Goal: Find specific page/section: Find specific page/section

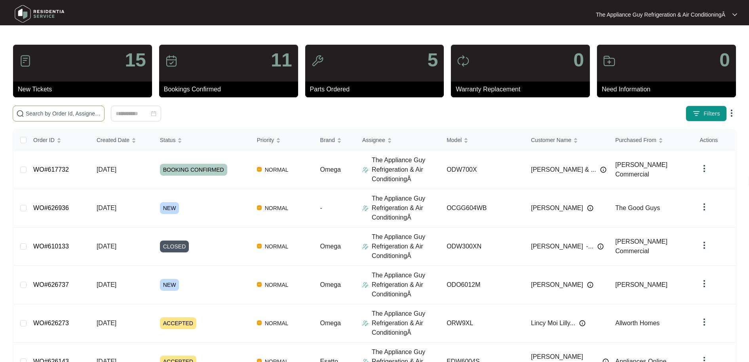
click at [67, 115] on input "text" at bounding box center [63, 113] width 75 height 9
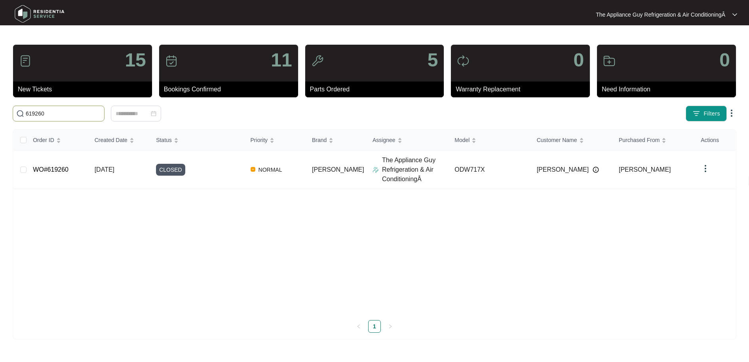
type input "619260"
click at [113, 173] on td "[DATE]" at bounding box center [118, 170] width 61 height 38
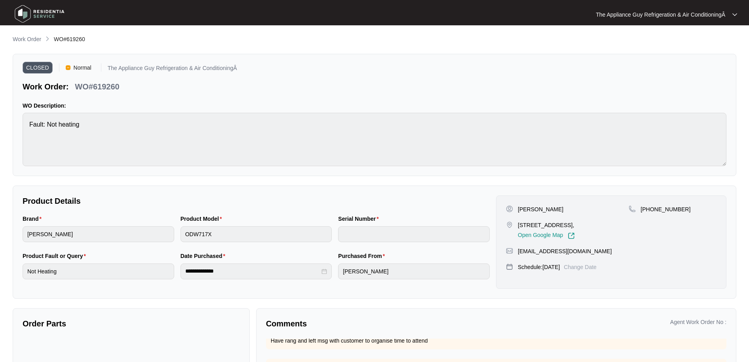
click at [53, 38] on ol "Work Order WO#619260" at bounding box center [49, 40] width 72 height 10
drag, startPoint x: 69, startPoint y: 37, endPoint x: 88, endPoint y: 38, distance: 19.0
click at [88, 38] on div "Work Order WO#619260" at bounding box center [375, 40] width 724 height 10
copy span "WO#619260"
drag, startPoint x: 534, startPoint y: 208, endPoint x: 560, endPoint y: 208, distance: 26.1
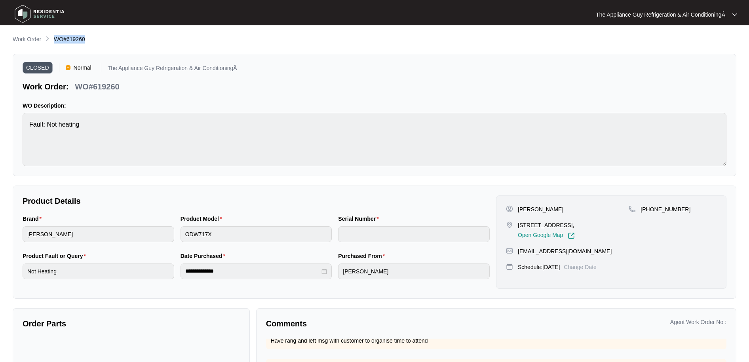
click at [560, 208] on div "[PERSON_NAME]" at bounding box center [567, 210] width 123 height 8
copy p "[PERSON_NAME]"
drag, startPoint x: 518, startPoint y: 225, endPoint x: 632, endPoint y: 228, distance: 114.5
click at [632, 228] on div "[PERSON_NAME] [STREET_ADDRESS][PERSON_NAME], Open Google Map [PHONE_NUMBER]" at bounding box center [611, 223] width 211 height 34
drag, startPoint x: 592, startPoint y: 230, endPoint x: 586, endPoint y: 233, distance: 6.9
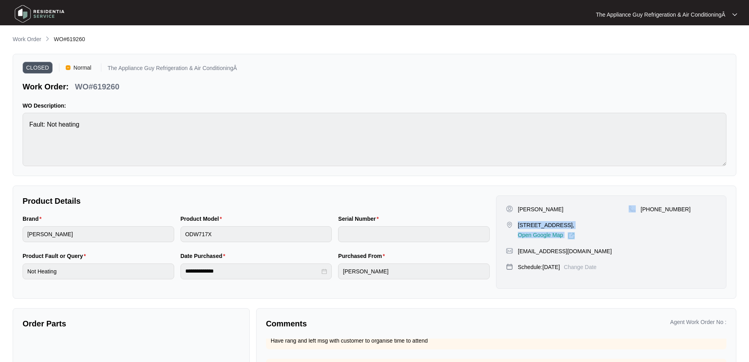
click at [575, 231] on div "Open Google Map" at bounding box center [546, 234] width 57 height 10
drag, startPoint x: 517, startPoint y: 226, endPoint x: 619, endPoint y: 225, distance: 102.2
click at [619, 225] on div "[STREET_ADDRESS], Open Google Map" at bounding box center [567, 230] width 123 height 18
copy p "[STREET_ADDRESS]"
click at [36, 37] on p "Work Order" at bounding box center [27, 39] width 29 height 8
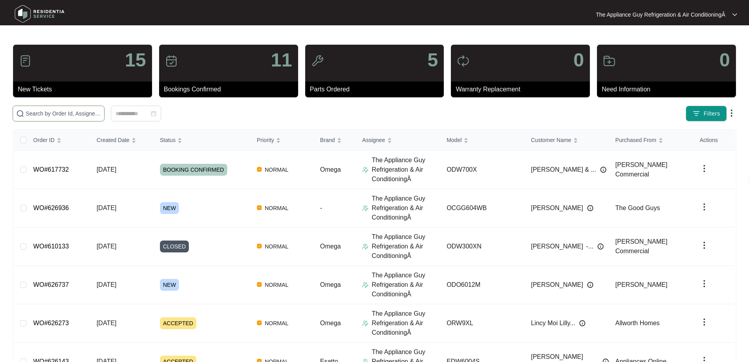
click at [66, 114] on input "text" at bounding box center [63, 113] width 75 height 9
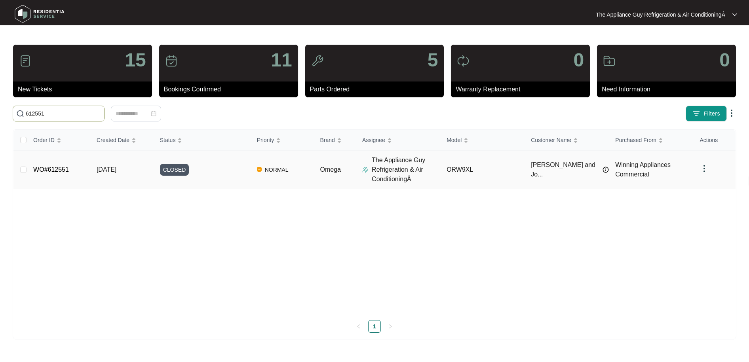
type input "612551"
click at [103, 172] on span "[DATE]" at bounding box center [107, 169] width 20 height 7
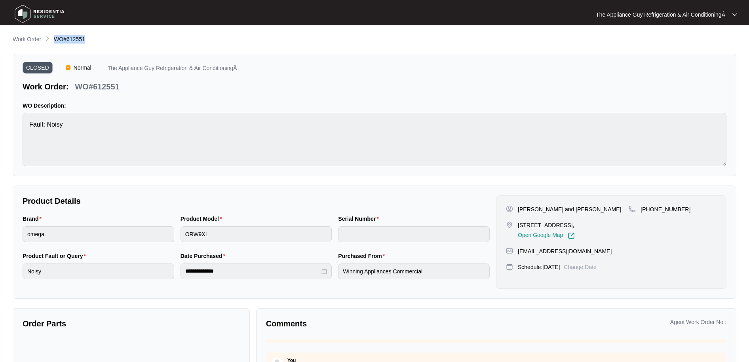
drag, startPoint x: 52, startPoint y: 40, endPoint x: 103, endPoint y: 40, distance: 51.1
click at [103, 40] on div "Work Order WO#612551" at bounding box center [375, 40] width 724 height 10
copy span "WO#612551"
click at [518, 211] on div "[PERSON_NAME] and [PERSON_NAME]" at bounding box center [567, 210] width 123 height 8
drag, startPoint x: 518, startPoint y: 211, endPoint x: 567, endPoint y: 210, distance: 48.3
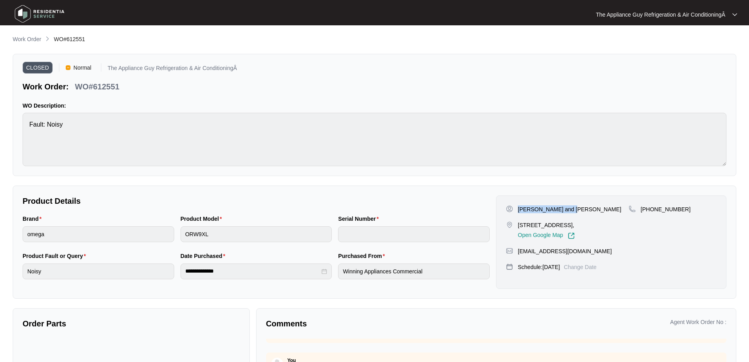
click at [567, 210] on div "[PERSON_NAME] and [PERSON_NAME]" at bounding box center [567, 210] width 123 height 8
copy p "[PERSON_NAME] and [PERSON_NAME]"
drag, startPoint x: 518, startPoint y: 225, endPoint x: 607, endPoint y: 225, distance: 89.1
click at [575, 225] on p "[STREET_ADDRESS]," at bounding box center [546, 225] width 57 height 8
copy p "[STREET_ADDRESS]"
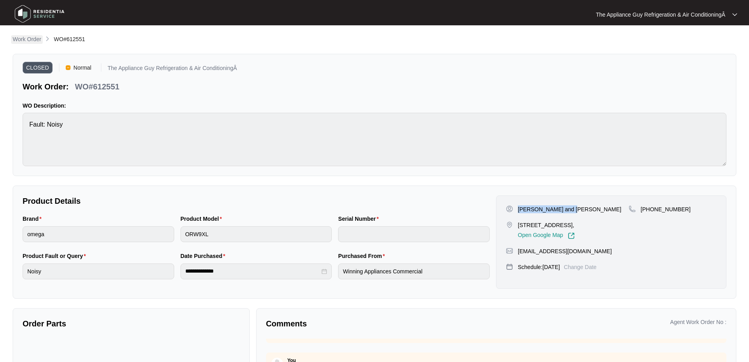
click at [22, 41] on p "Work Order" at bounding box center [27, 39] width 29 height 8
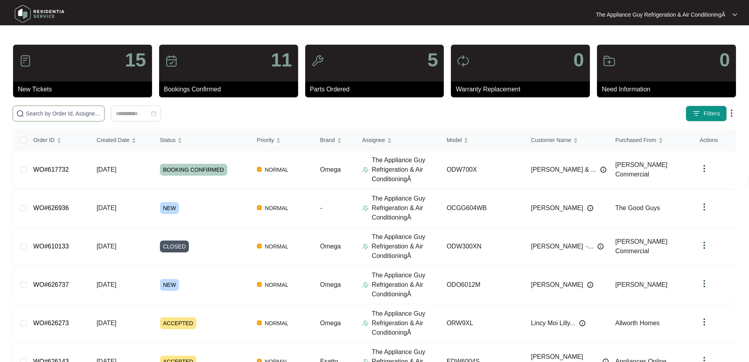
click at [57, 117] on input "text" at bounding box center [63, 113] width 75 height 9
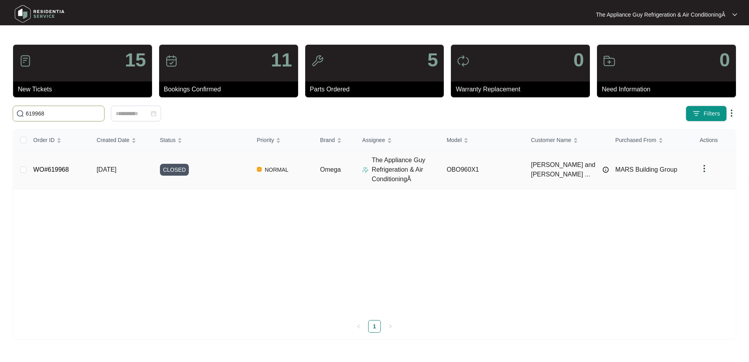
type input "619968"
click at [95, 169] on td "[DATE]" at bounding box center [121, 170] width 63 height 38
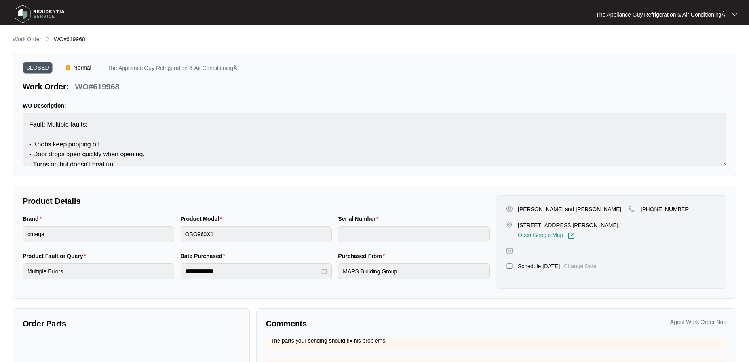
click at [54, 40] on span "WO#619968" at bounding box center [69, 39] width 31 height 6
drag, startPoint x: 54, startPoint y: 40, endPoint x: 91, endPoint y: 41, distance: 36.4
click at [91, 41] on div "Work Order WO#619968" at bounding box center [375, 40] width 724 height 10
copy div "WO#619968"
drag, startPoint x: 518, startPoint y: 209, endPoint x: 588, endPoint y: 211, distance: 69.7
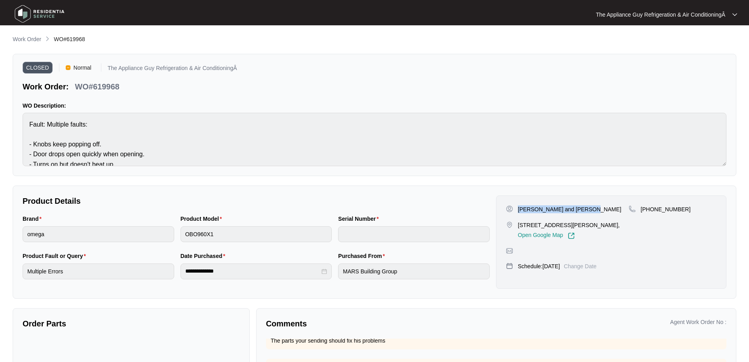
click at [589, 211] on div "[PERSON_NAME] and [PERSON_NAME]" at bounding box center [567, 210] width 123 height 8
copy p "[PERSON_NAME] and [PERSON_NAME]"
drag, startPoint x: 518, startPoint y: 226, endPoint x: 609, endPoint y: 228, distance: 90.7
click at [609, 228] on p "[STREET_ADDRESS][PERSON_NAME]," at bounding box center [569, 225] width 102 height 8
copy p "[STREET_ADDRESS][PERSON_NAME]"
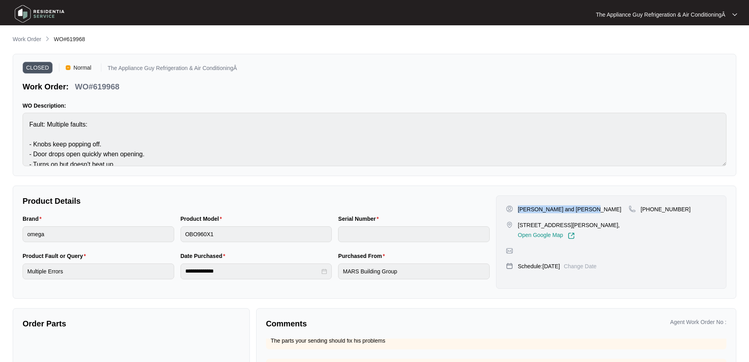
click at [32, 37] on p "Work Order" at bounding box center [27, 39] width 29 height 8
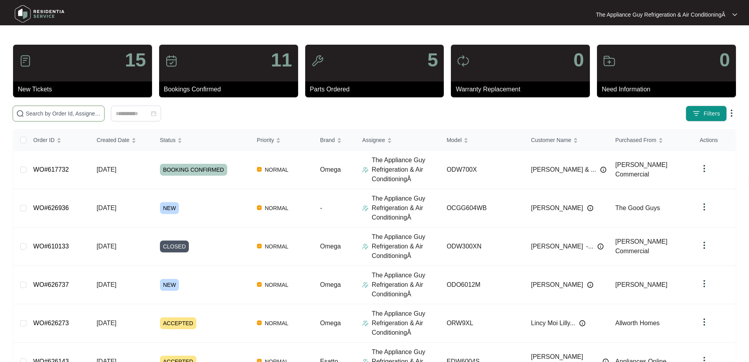
click at [55, 112] on input "text" at bounding box center [63, 113] width 75 height 9
click at [72, 114] on input "text" at bounding box center [63, 113] width 75 height 9
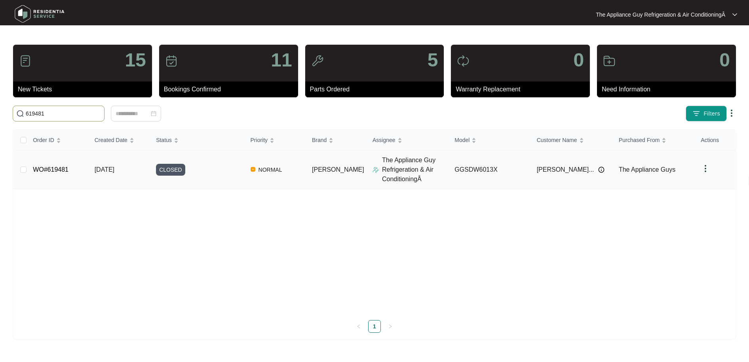
type input "619481"
click at [114, 169] on span "[DATE]" at bounding box center [105, 169] width 20 height 7
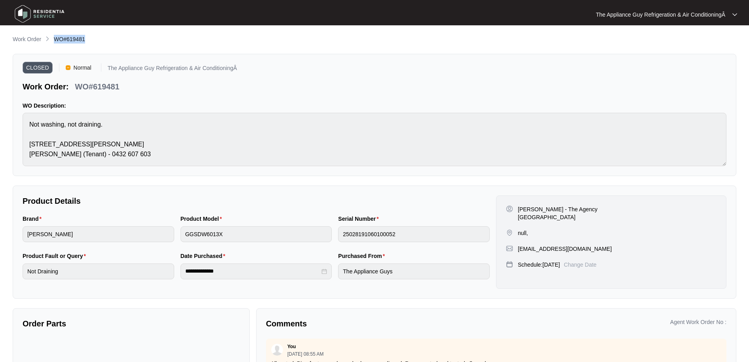
drag, startPoint x: 54, startPoint y: 39, endPoint x: 93, endPoint y: 40, distance: 38.8
click at [93, 40] on div "Work Order WO#619481" at bounding box center [375, 40] width 724 height 10
copy span "WO#619481"
click at [518, 208] on p "[PERSON_NAME] - The Agency [GEOGRAPHIC_DATA]" at bounding box center [573, 214] width 111 height 16
drag, startPoint x: 517, startPoint y: 208, endPoint x: 534, endPoint y: 214, distance: 18.5
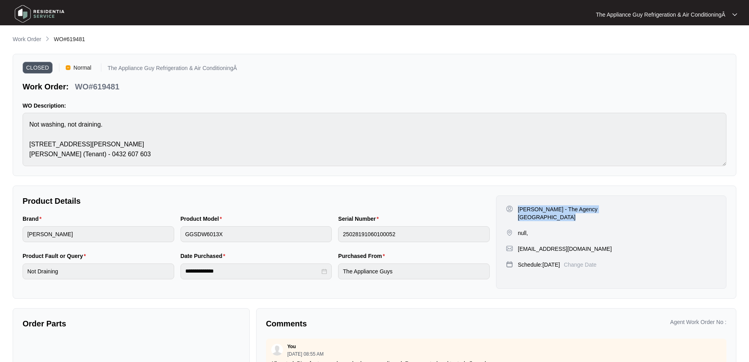
click at [534, 214] on div "[PERSON_NAME] - The Agency [GEOGRAPHIC_DATA]" at bounding box center [567, 214] width 123 height 16
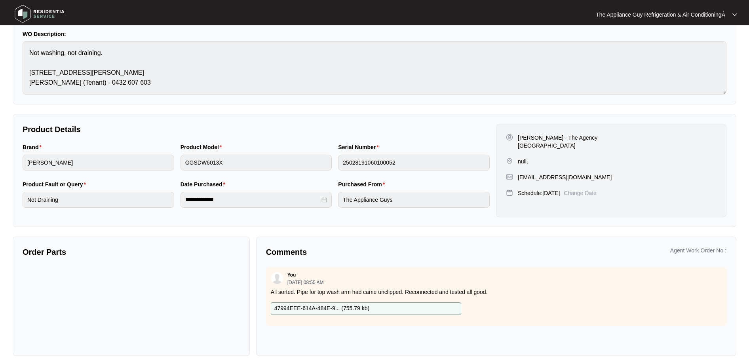
scroll to position [78, 0]
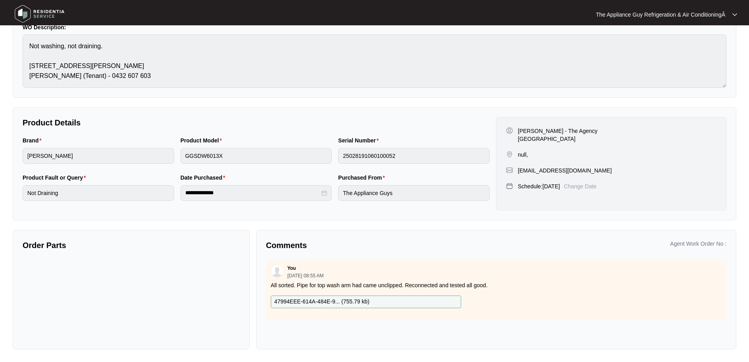
click at [299, 287] on p "All sorted. Pipe for top wash arm had came unclipped. Reconnected and tested al…" at bounding box center [496, 286] width 451 height 8
drag, startPoint x: 299, startPoint y: 287, endPoint x: 485, endPoint y: 287, distance: 186.1
click at [485, 287] on p "All sorted. Pipe for top wash arm had came unclipped. Reconnected and tested al…" at bounding box center [496, 286] width 451 height 8
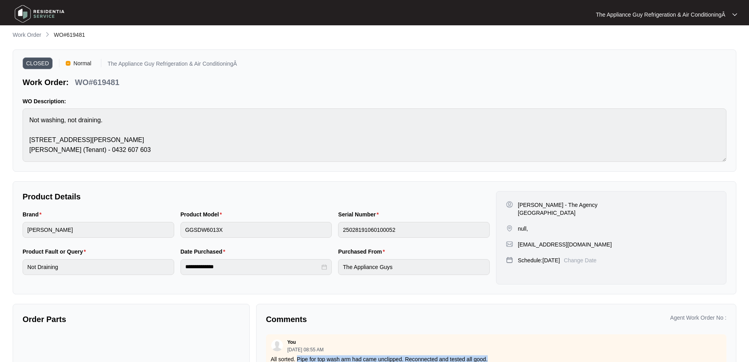
scroll to position [0, 0]
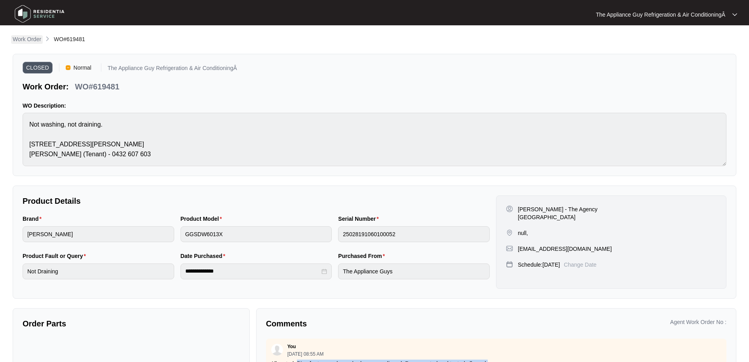
click at [33, 42] on p "Work Order" at bounding box center [27, 39] width 29 height 8
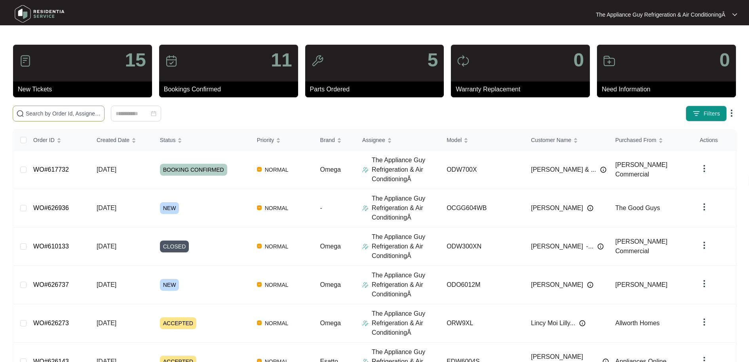
click at [61, 116] on input "text" at bounding box center [63, 113] width 75 height 9
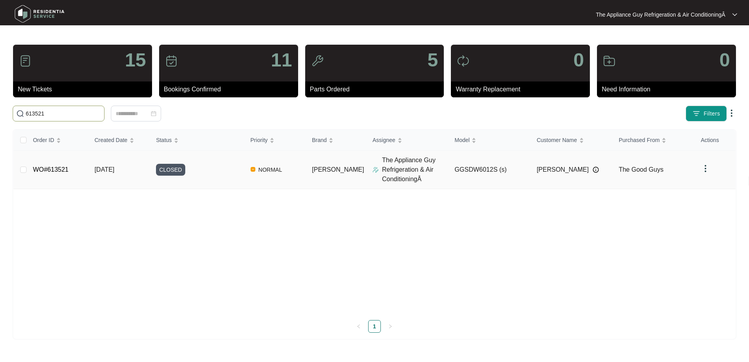
type input "613521"
drag, startPoint x: 122, startPoint y: 170, endPoint x: 115, endPoint y: 169, distance: 6.8
click at [114, 170] on span "[DATE]" at bounding box center [105, 169] width 20 height 7
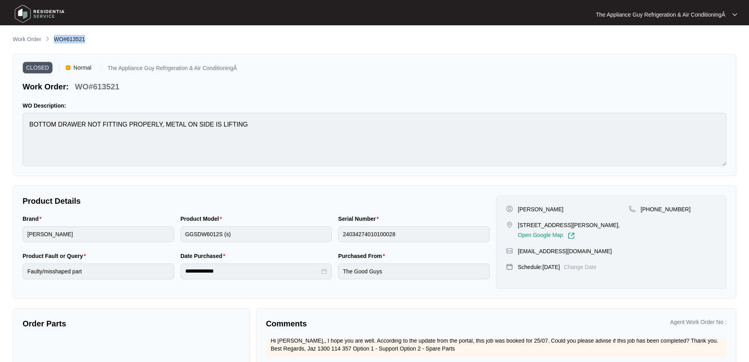
drag, startPoint x: 57, startPoint y: 39, endPoint x: 101, endPoint y: 37, distance: 44.0
click at [101, 37] on div "Work Order WO#613521" at bounding box center [375, 40] width 724 height 10
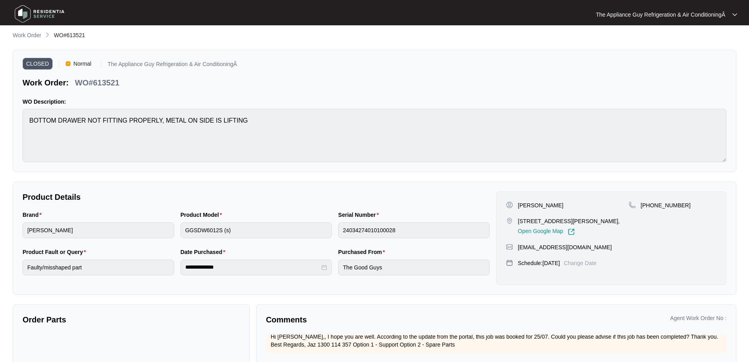
click at [520, 206] on p "[PERSON_NAME]" at bounding box center [541, 206] width 46 height 8
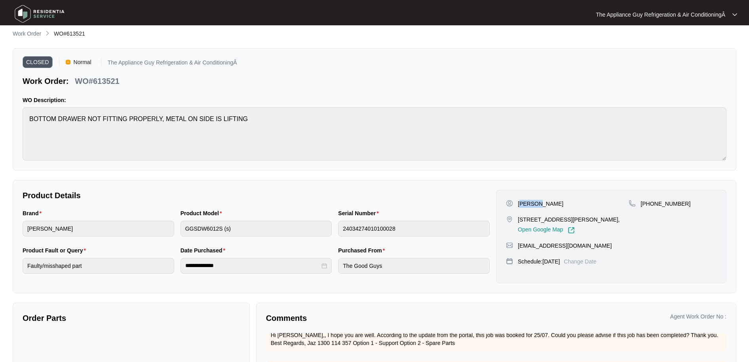
drag, startPoint x: 520, startPoint y: 206, endPoint x: 539, endPoint y: 204, distance: 19.4
click at [539, 204] on p "[PERSON_NAME]" at bounding box center [541, 204] width 46 height 8
drag, startPoint x: 518, startPoint y: 205, endPoint x: 554, endPoint y: 205, distance: 35.2
click at [554, 205] on div "[PERSON_NAME]" at bounding box center [567, 204] width 123 height 8
drag, startPoint x: 516, startPoint y: 220, endPoint x: 592, endPoint y: 220, distance: 76.4
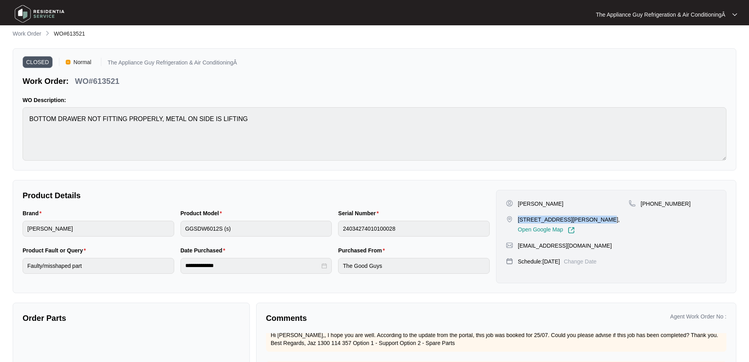
click at [592, 220] on div "[STREET_ADDRESS][PERSON_NAME], Open Google Map" at bounding box center [567, 225] width 123 height 18
click at [32, 32] on p "Work Order" at bounding box center [27, 34] width 29 height 8
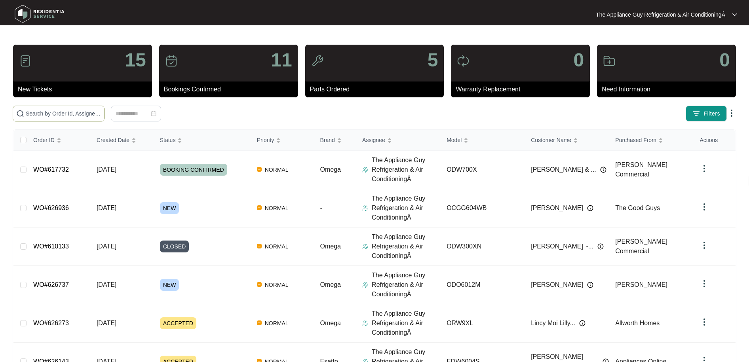
click at [80, 112] on input "text" at bounding box center [63, 113] width 75 height 9
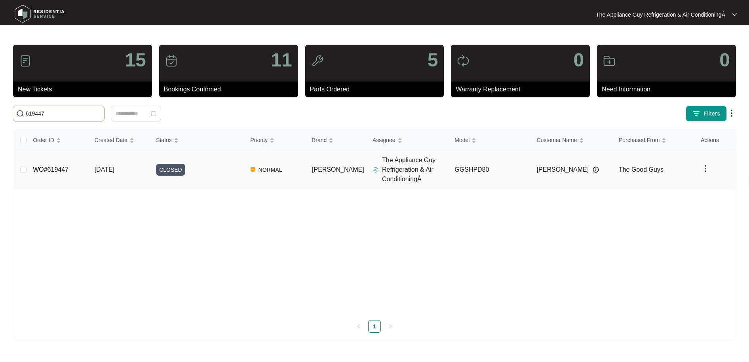
type input "619447"
click at [114, 172] on span "[DATE]" at bounding box center [105, 169] width 20 height 7
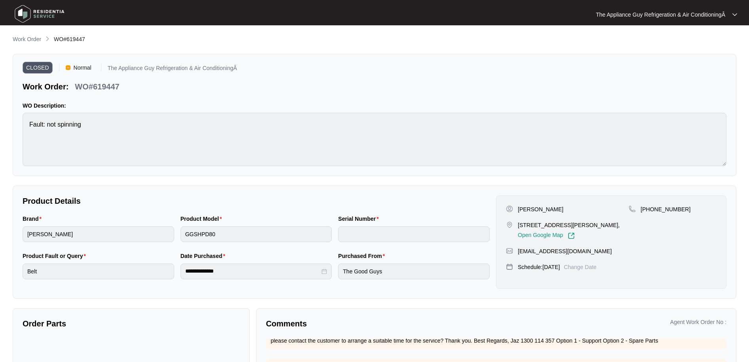
click at [55, 39] on span "WO#619447" at bounding box center [69, 39] width 31 height 6
drag, startPoint x: 76, startPoint y: 39, endPoint x: 84, endPoint y: 39, distance: 8.3
click at [84, 39] on span "WO#619447" at bounding box center [69, 39] width 31 height 6
drag, startPoint x: 518, startPoint y: 209, endPoint x: 550, endPoint y: 208, distance: 32.1
click at [550, 208] on div "[PERSON_NAME]" at bounding box center [567, 210] width 123 height 8
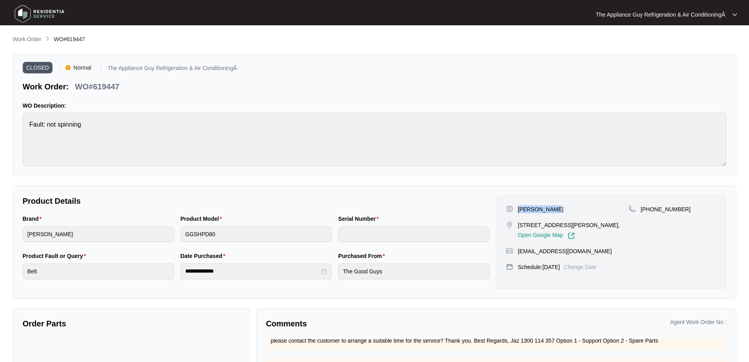
drag, startPoint x: 518, startPoint y: 226, endPoint x: 615, endPoint y: 227, distance: 96.6
click at [615, 227] on p "[STREET_ADDRESS][PERSON_NAME]," at bounding box center [569, 225] width 102 height 8
click at [26, 39] on p "Work Order" at bounding box center [27, 39] width 29 height 8
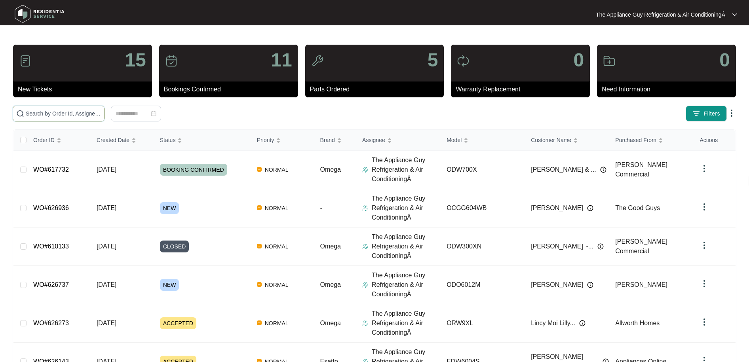
click at [68, 111] on input "text" at bounding box center [63, 113] width 75 height 9
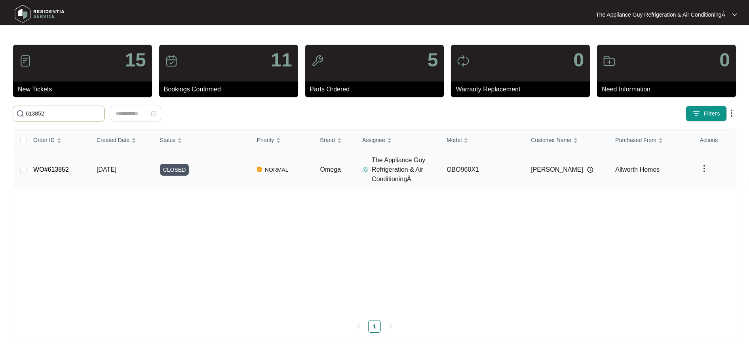
type input "613852"
click at [128, 174] on td "[DATE]" at bounding box center [121, 170] width 63 height 38
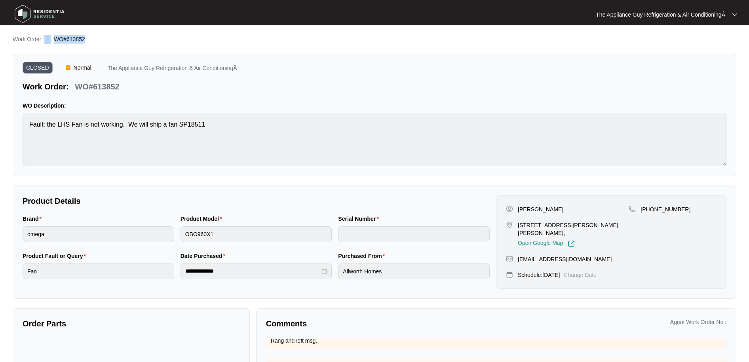
drag, startPoint x: 52, startPoint y: 39, endPoint x: 87, endPoint y: 39, distance: 35.2
click at [87, 39] on div "Work Order WO#613852" at bounding box center [375, 40] width 724 height 10
drag, startPoint x: 516, startPoint y: 207, endPoint x: 550, endPoint y: 210, distance: 33.7
click at [550, 210] on div "[PERSON_NAME]" at bounding box center [567, 210] width 123 height 8
drag, startPoint x: 527, startPoint y: 226, endPoint x: 610, endPoint y: 227, distance: 83.6
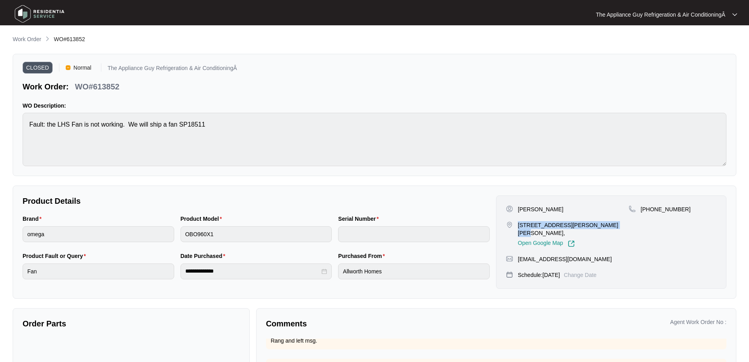
click at [610, 227] on p "[STREET_ADDRESS][PERSON_NAME][PERSON_NAME]," at bounding box center [573, 229] width 111 height 16
click at [30, 38] on p "Work Order" at bounding box center [27, 39] width 29 height 8
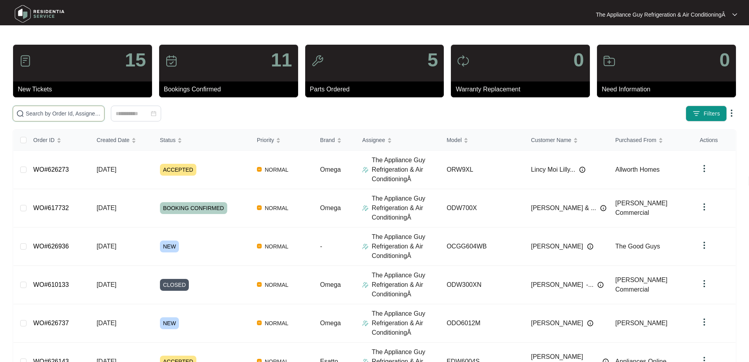
click at [56, 111] on input "text" at bounding box center [63, 113] width 75 height 9
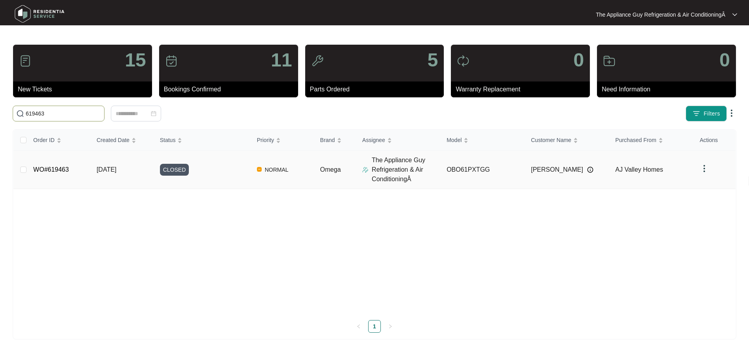
type input "619463"
click at [108, 171] on span "[DATE]" at bounding box center [107, 169] width 20 height 7
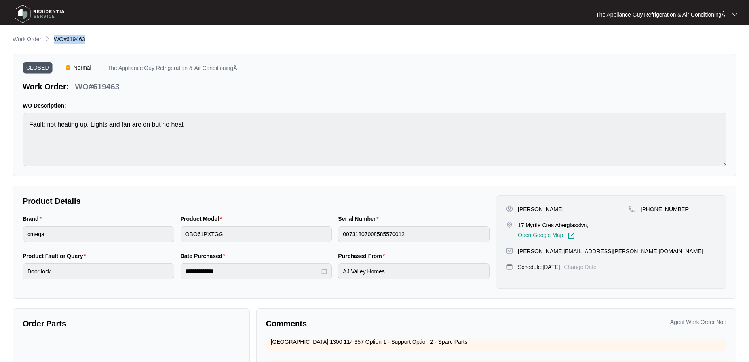
drag, startPoint x: 55, startPoint y: 39, endPoint x: 90, endPoint y: 40, distance: 34.5
click at [90, 40] on div "Work Order WO#619463" at bounding box center [375, 40] width 724 height 10
drag, startPoint x: 518, startPoint y: 208, endPoint x: 549, endPoint y: 209, distance: 30.5
click at [549, 209] on div "[PERSON_NAME]" at bounding box center [567, 210] width 123 height 8
drag, startPoint x: 519, startPoint y: 225, endPoint x: 585, endPoint y: 223, distance: 66.2
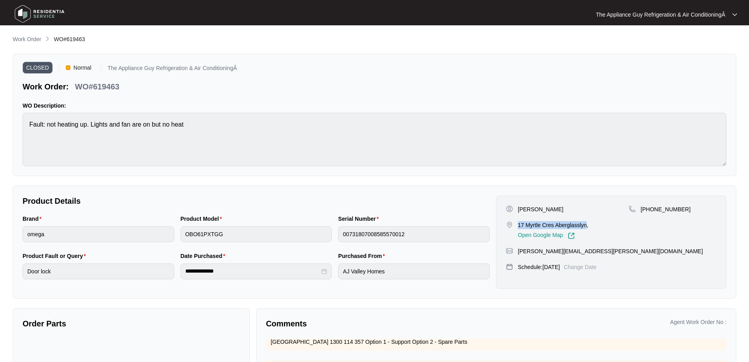
click at [586, 223] on p "17 Myrtle Cres Aberglasslyn," at bounding box center [553, 225] width 70 height 8
click at [36, 41] on p "Work Order" at bounding box center [27, 39] width 29 height 8
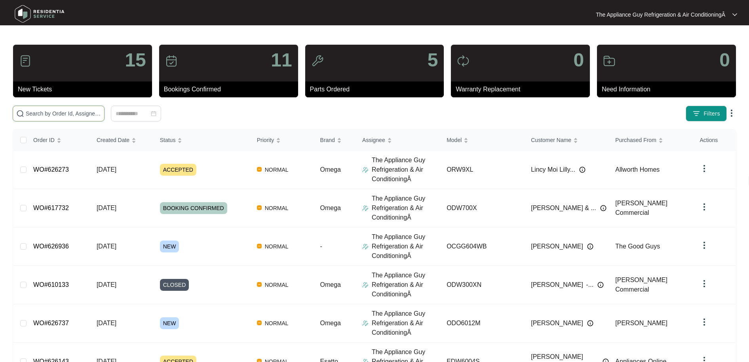
click at [56, 111] on input "text" at bounding box center [63, 113] width 75 height 9
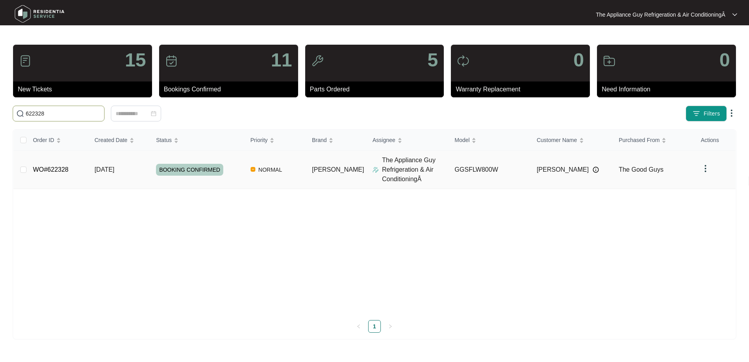
type input "622328"
click at [114, 173] on span "[DATE]" at bounding box center [105, 169] width 20 height 7
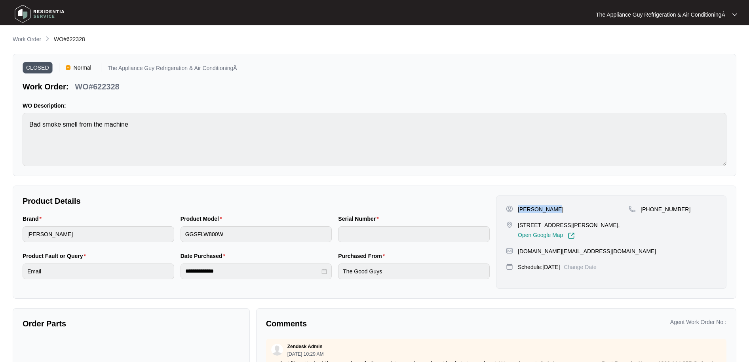
drag, startPoint x: 522, startPoint y: 209, endPoint x: 572, endPoint y: 208, distance: 50.3
click at [572, 208] on div "[PERSON_NAME]" at bounding box center [567, 210] width 123 height 8
drag, startPoint x: 518, startPoint y: 253, endPoint x: 592, endPoint y: 251, distance: 73.3
click at [592, 251] on div "[DOMAIN_NAME][EMAIL_ADDRESS][DOMAIN_NAME]" at bounding box center [611, 251] width 211 height 8
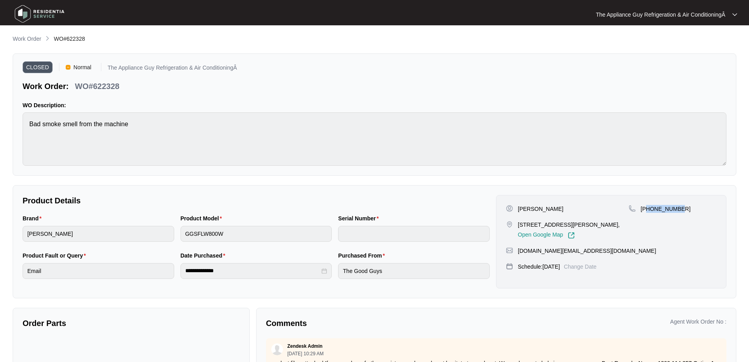
drag, startPoint x: 648, startPoint y: 208, endPoint x: 688, endPoint y: 208, distance: 39.2
click at [688, 208] on div "[PHONE_NUMBER]" at bounding box center [673, 209] width 88 height 8
click at [516, 224] on div "[STREET_ADDRESS][PERSON_NAME], Open Google Map" at bounding box center [567, 230] width 123 height 18
drag, startPoint x: 521, startPoint y: 224, endPoint x: 564, endPoint y: 224, distance: 42.8
click at [564, 224] on p "[STREET_ADDRESS][PERSON_NAME]," at bounding box center [569, 225] width 102 height 8
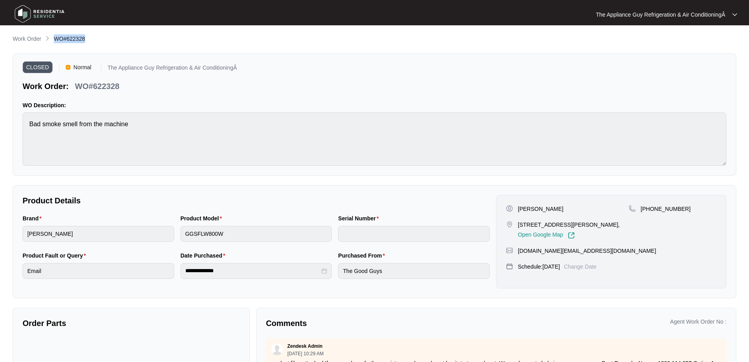
drag, startPoint x: 53, startPoint y: 39, endPoint x: 104, endPoint y: 35, distance: 50.8
click at [104, 35] on div "Work Order WO#622328" at bounding box center [375, 39] width 724 height 10
click at [24, 42] on p "Work Order" at bounding box center [27, 39] width 29 height 8
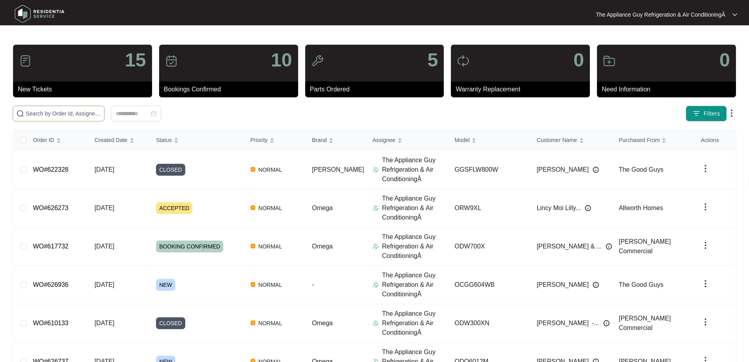
click at [53, 116] on input "text" at bounding box center [63, 113] width 75 height 9
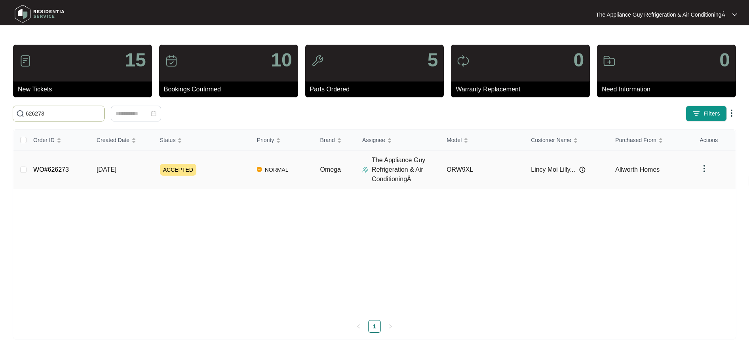
type input "626273"
click at [143, 170] on td "[DATE]" at bounding box center [121, 170] width 63 height 38
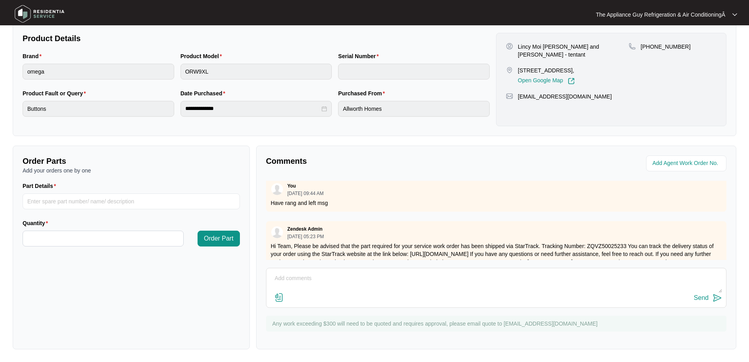
scroll to position [160, 0]
